Goal: Transaction & Acquisition: Purchase product/service

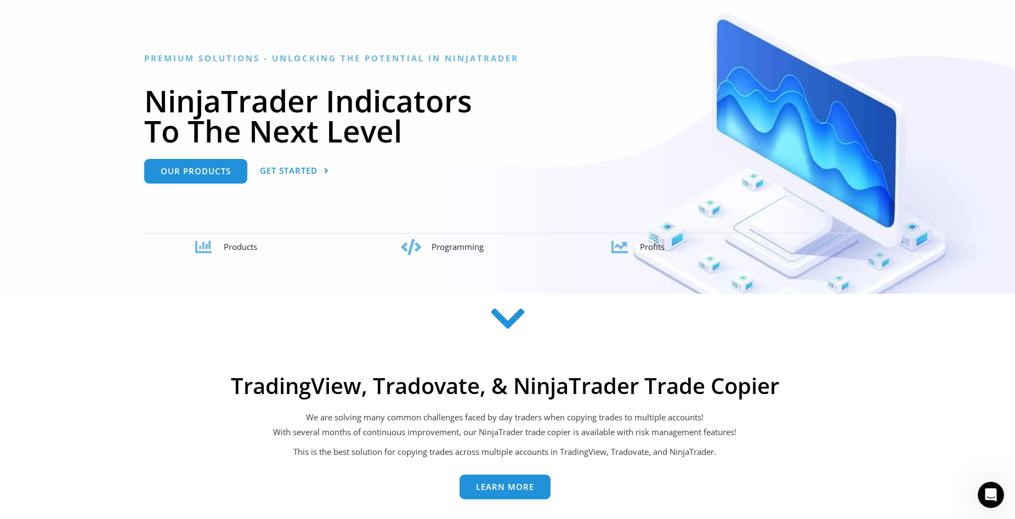
scroll to position [165, 0]
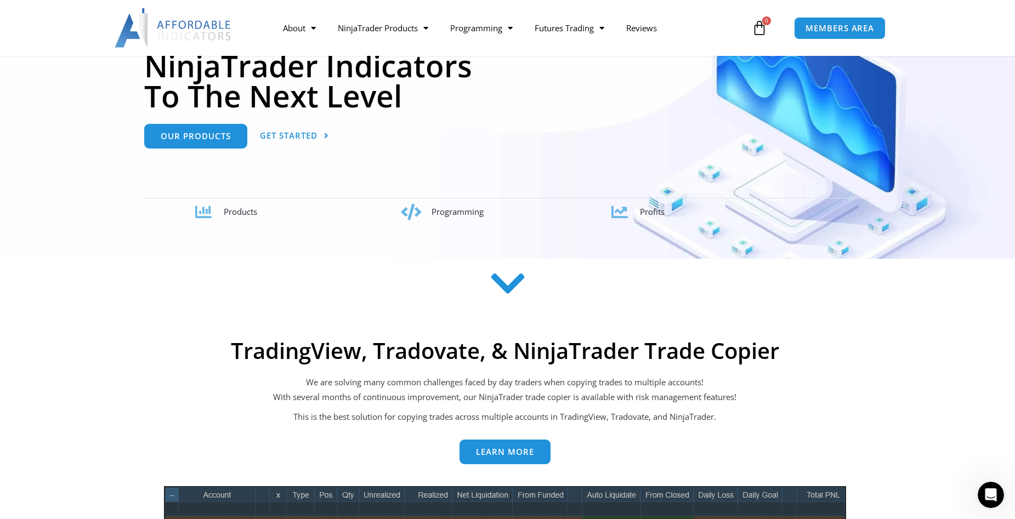
click at [507, 289] on icon at bounding box center [507, 283] width 39 height 39
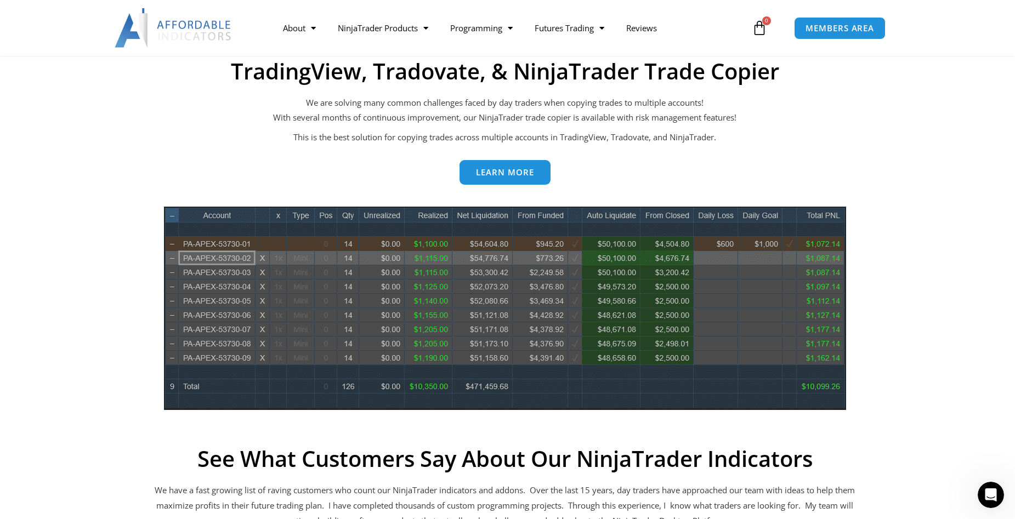
scroll to position [484, 0]
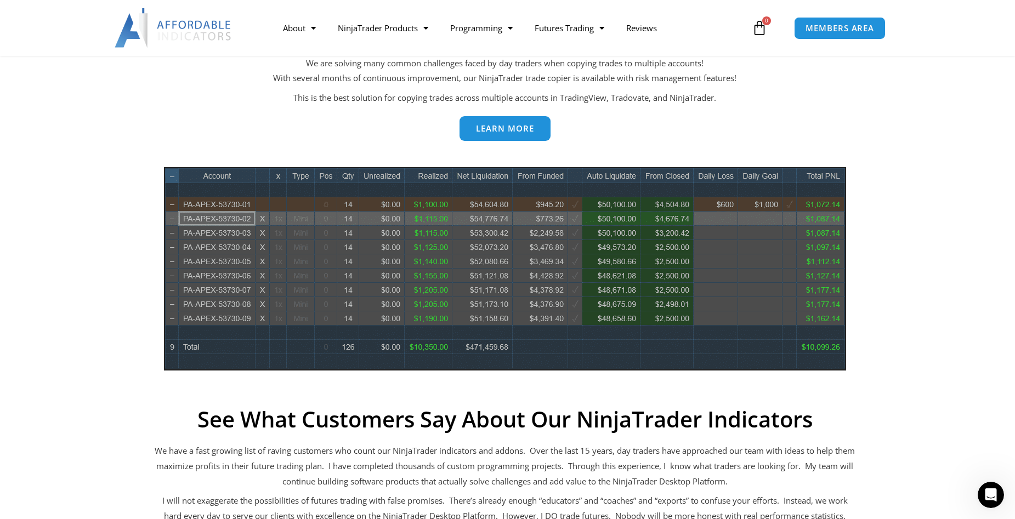
click at [498, 133] on span "Learn more" at bounding box center [505, 129] width 58 height 8
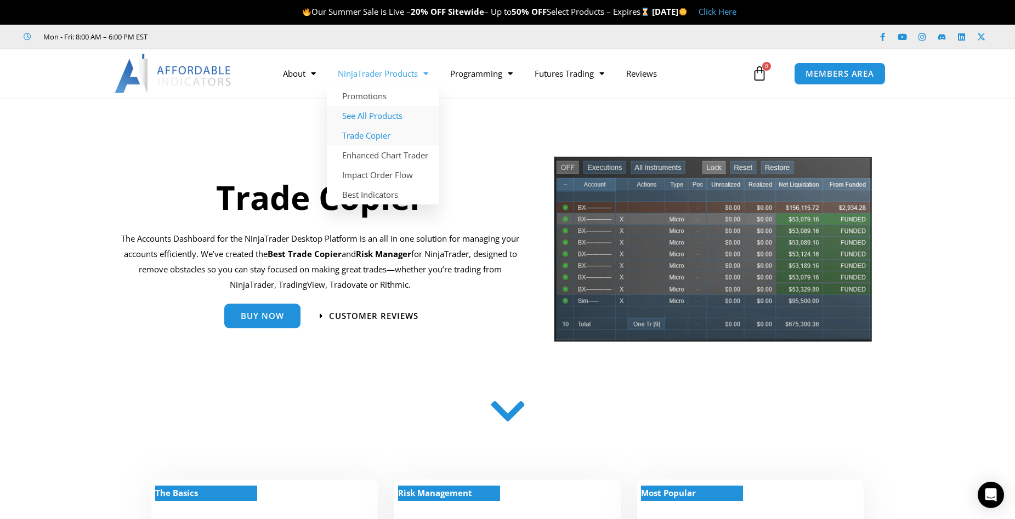
click at [372, 115] on link "See All Products" at bounding box center [383, 116] width 112 height 20
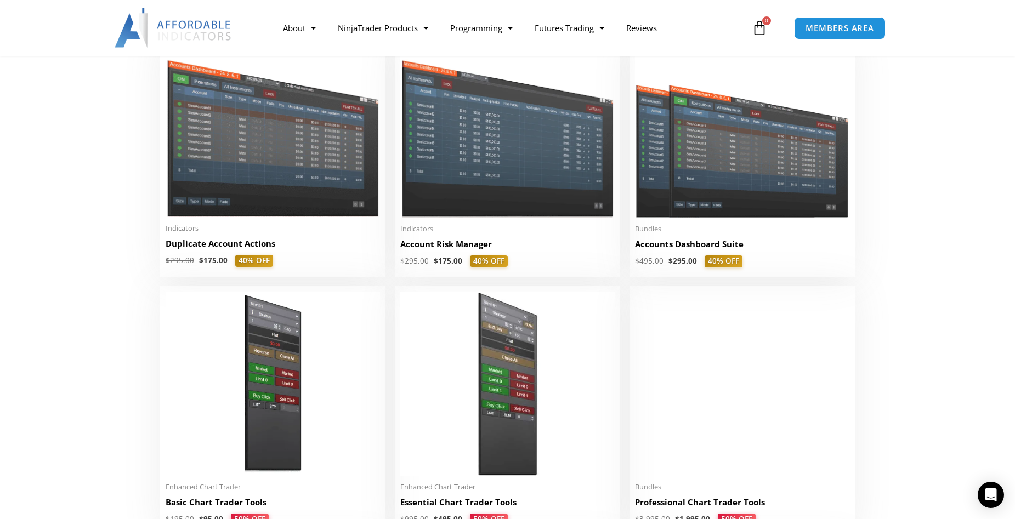
scroll to position [274, 0]
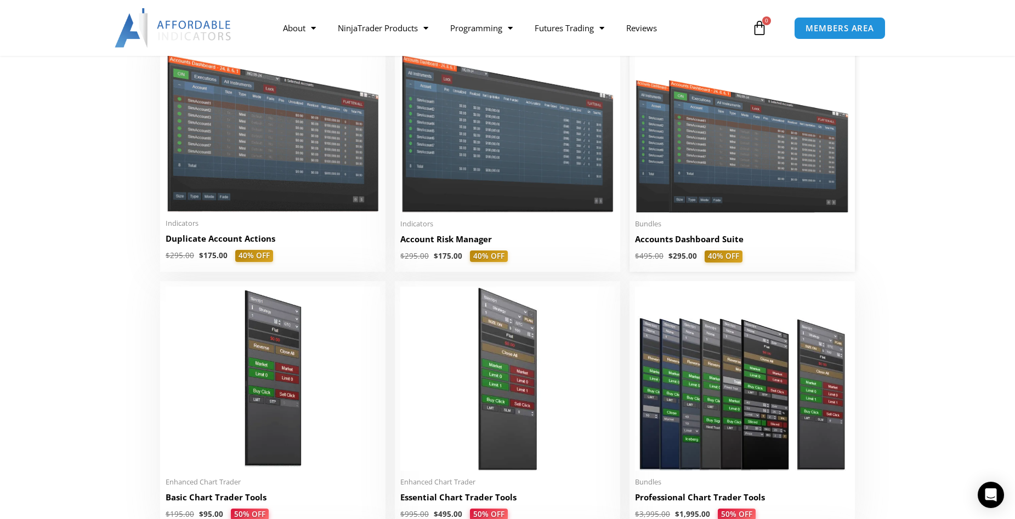
click at [705, 240] on h2 "Accounts Dashboard Suite" at bounding box center [742, 240] width 214 height 12
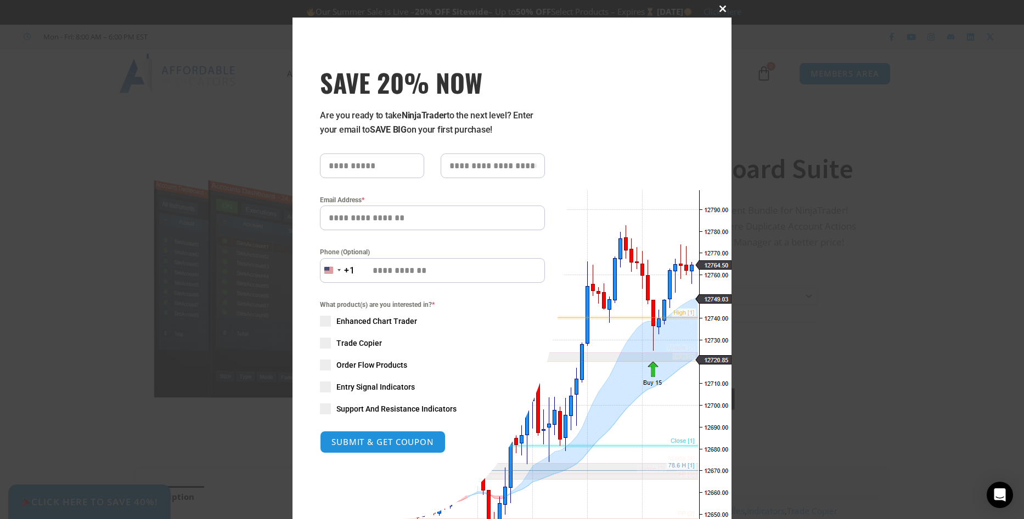
click at [720, 7] on span at bounding box center [723, 8] width 18 height 7
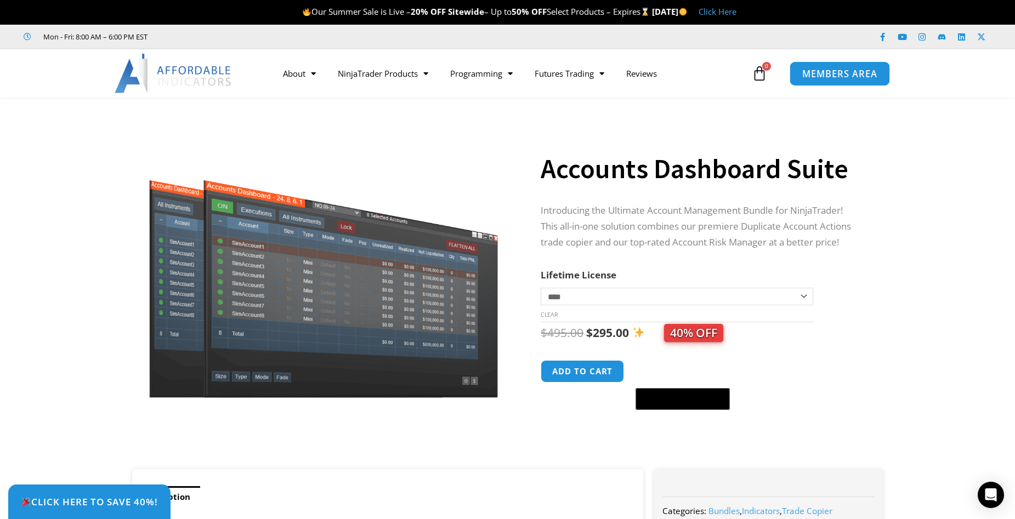
click at [844, 72] on span "MEMBERS AREA" at bounding box center [840, 73] width 75 height 9
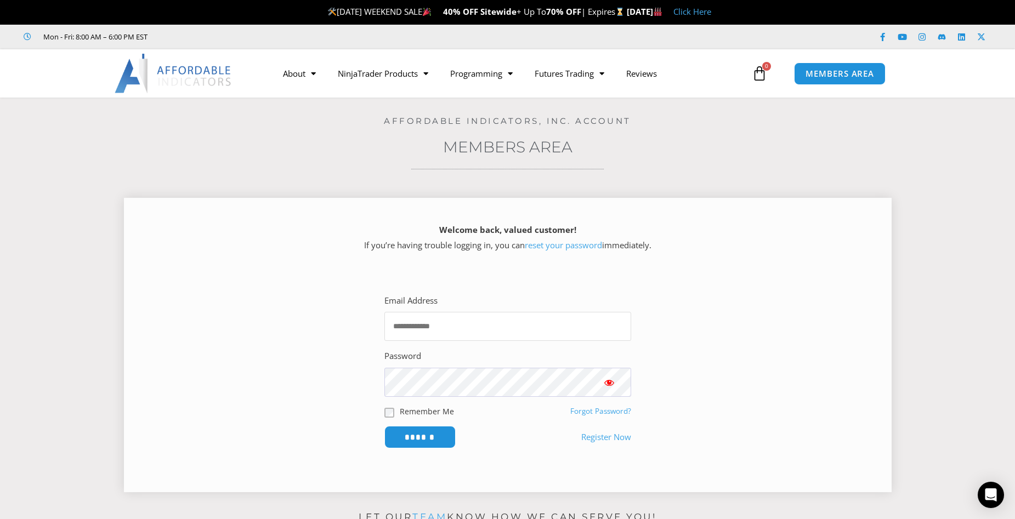
click at [430, 330] on input "Email Address" at bounding box center [508, 326] width 247 height 29
type input "**********"
click at [444, 444] on input "******" at bounding box center [419, 438] width 75 height 24
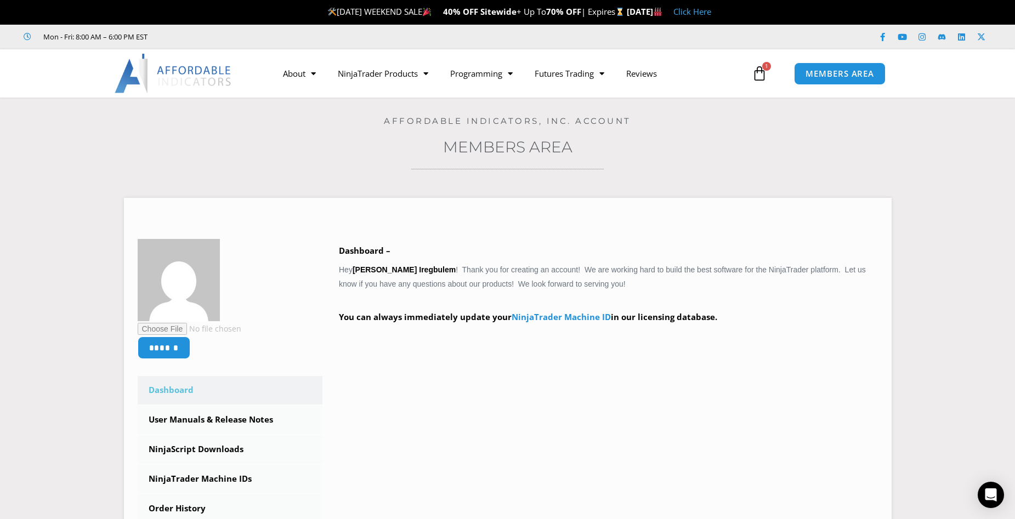
click at [764, 69] on span "1" at bounding box center [766, 66] width 9 height 9
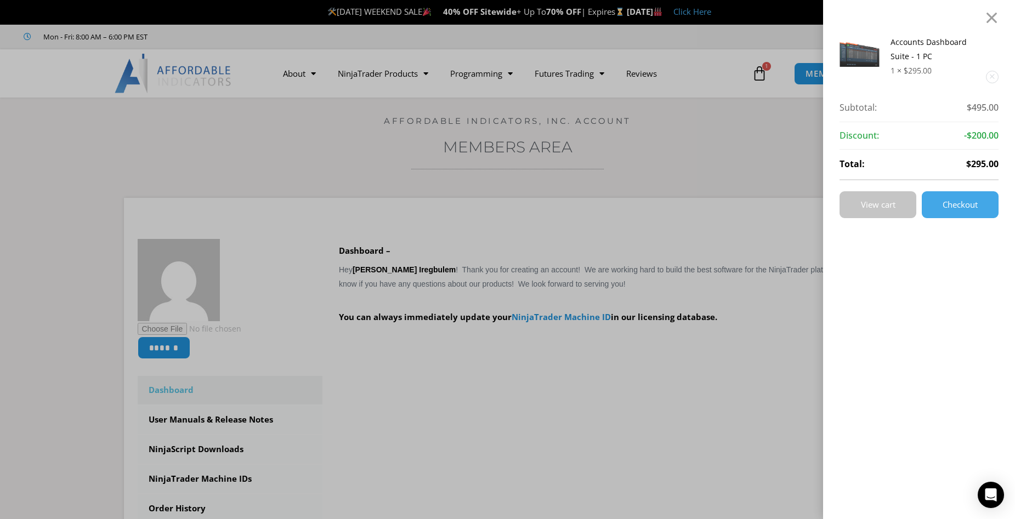
click at [896, 203] on span "View cart" at bounding box center [878, 205] width 35 height 8
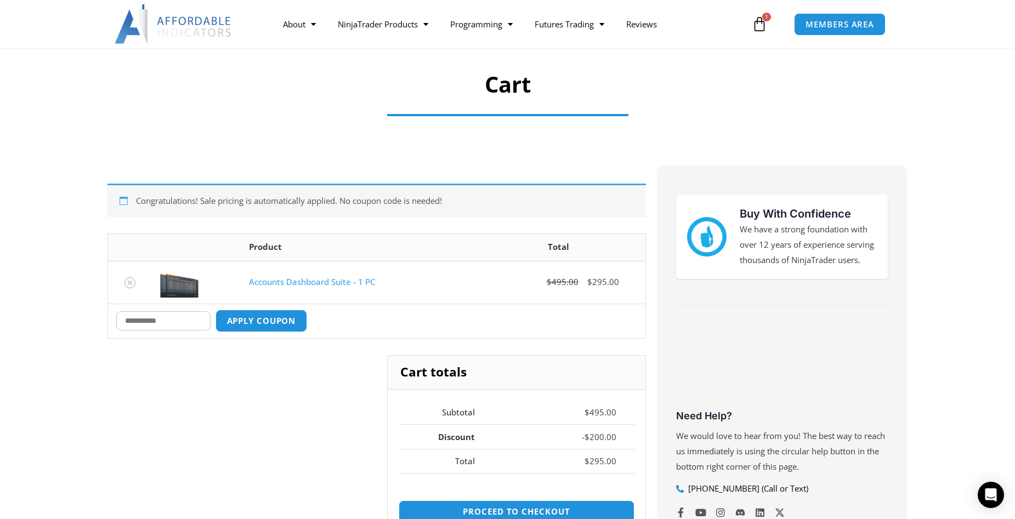
scroll to position [110, 0]
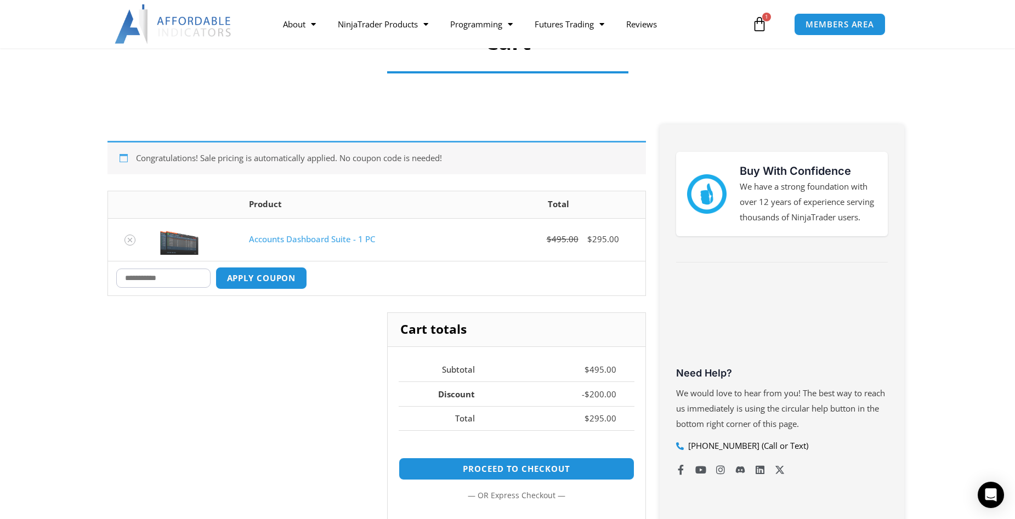
click at [155, 276] on input "Coupon:" at bounding box center [163, 278] width 94 height 19
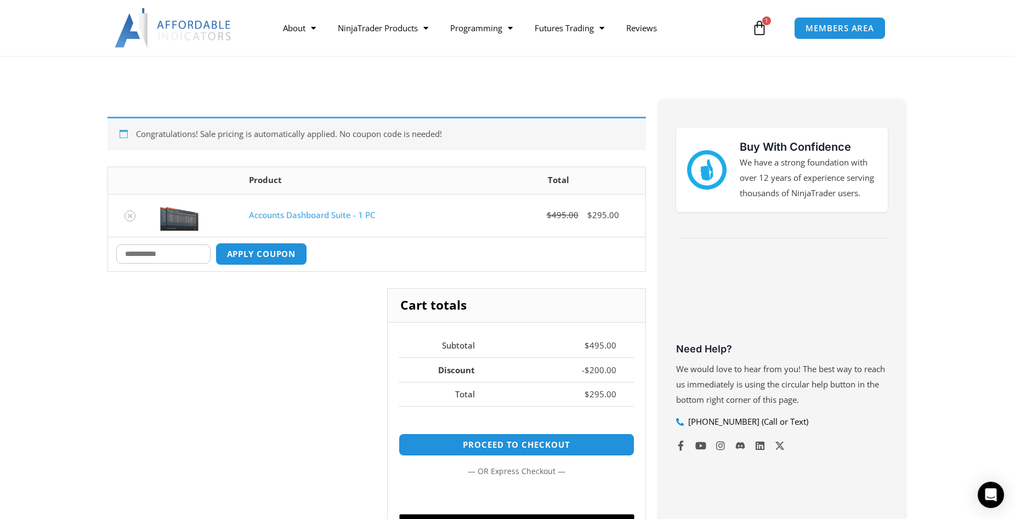
scroll to position [0, 0]
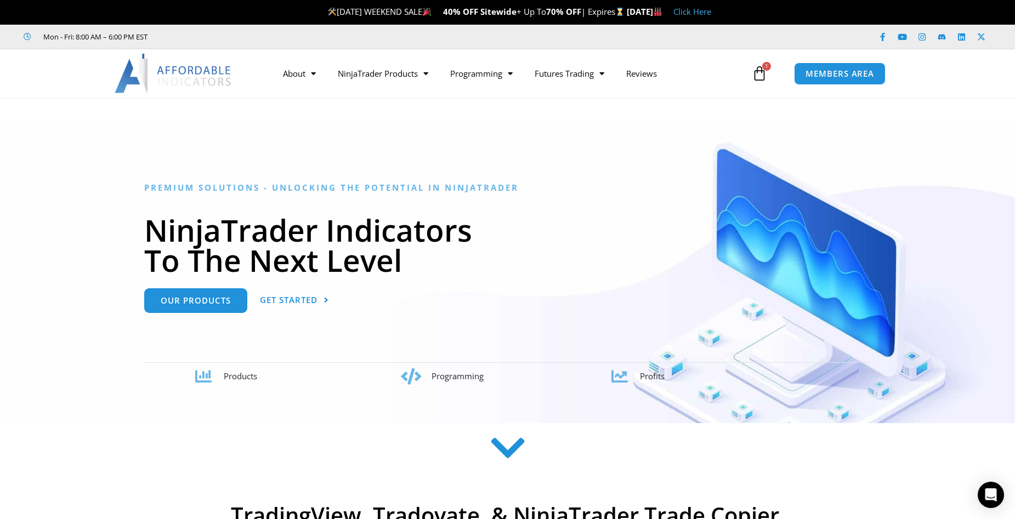
click at [711, 11] on link "Click Here" at bounding box center [693, 11] width 38 height 11
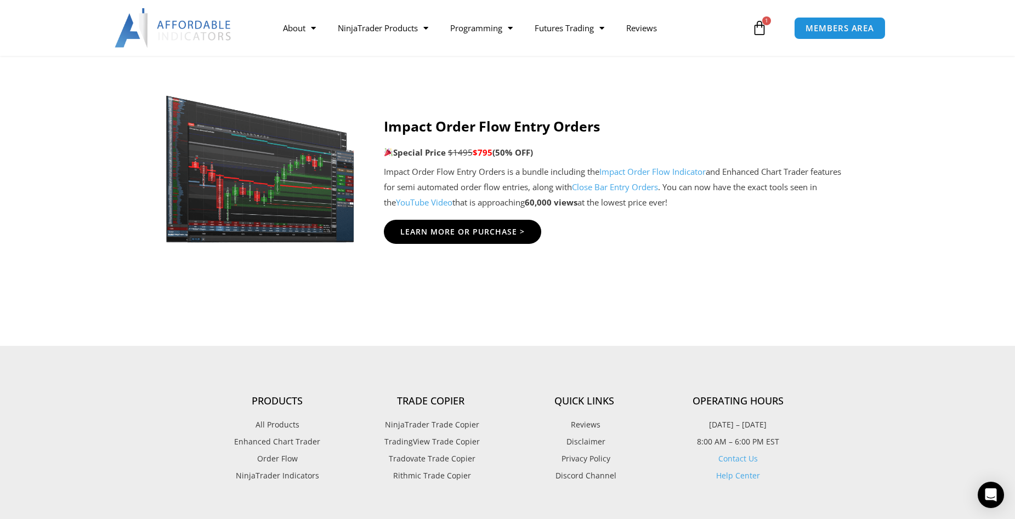
scroll to position [2414, 0]
